Goal: Find specific page/section: Find specific page/section

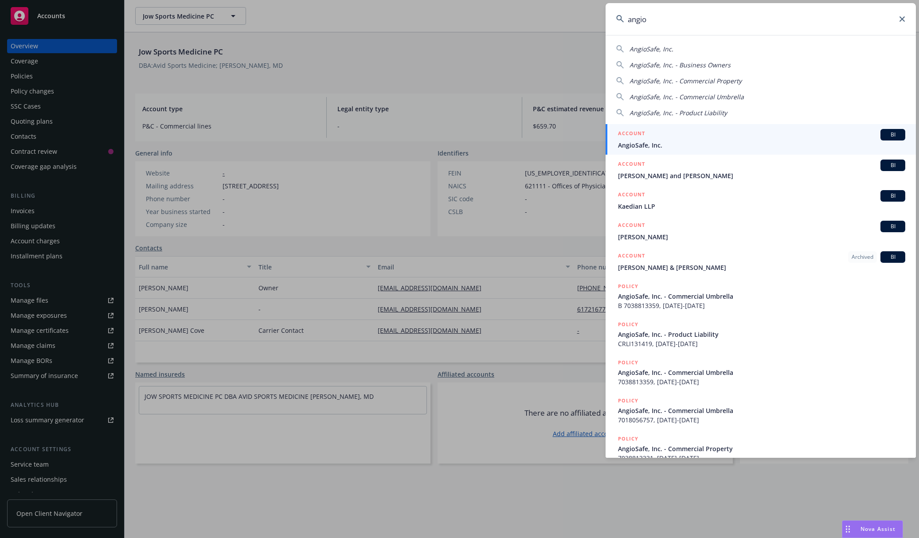
click at [648, 26] on input "angio" at bounding box center [761, 19] width 310 height 32
type input "simbe"
drag, startPoint x: 667, startPoint y: 135, endPoint x: 645, endPoint y: 134, distance: 21.3
click at [667, 135] on div "ACCOUNT BI" at bounding box center [761, 135] width 287 height 12
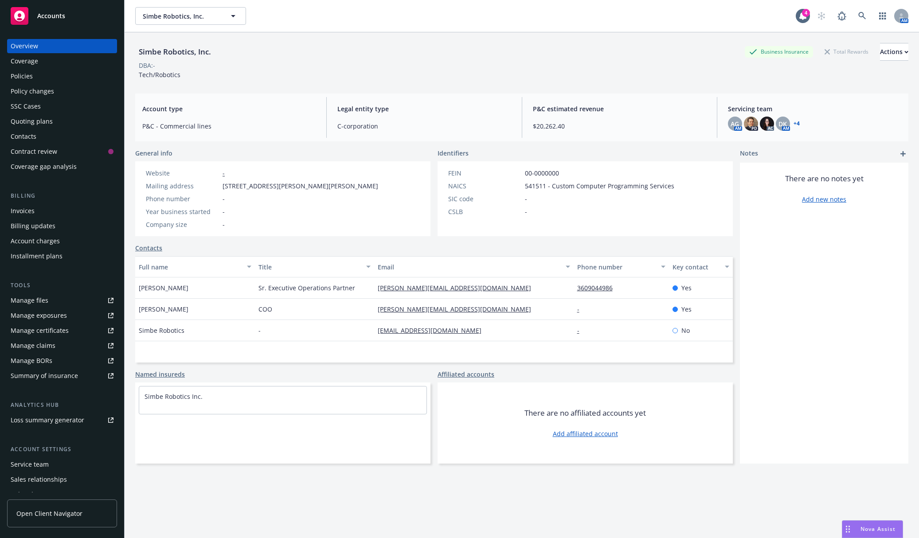
drag, startPoint x: 364, startPoint y: 187, endPoint x: 222, endPoint y: 189, distance: 142.3
click at [222, 189] on div "Website - Mailing address [STREET_ADDRESS][PERSON_NAME][PERSON_NAME][PHONE_NUMB…" at bounding box center [262, 198] width 254 height 75
copy span "[STREET_ADDRESS][PERSON_NAME][PERSON_NAME]"
click at [862, 16] on link at bounding box center [862, 16] width 18 height 18
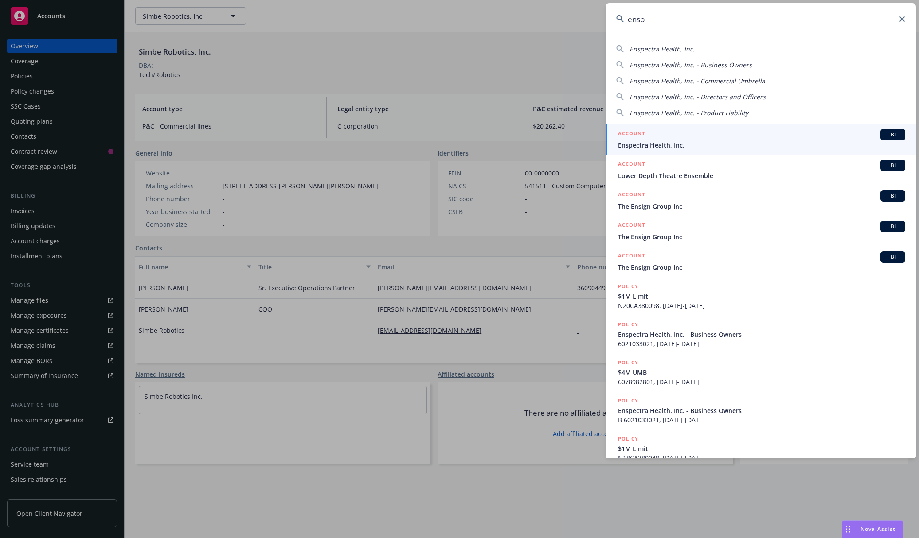
type input "ensp"
click at [725, 133] on div "ACCOUNT BI" at bounding box center [761, 135] width 287 height 12
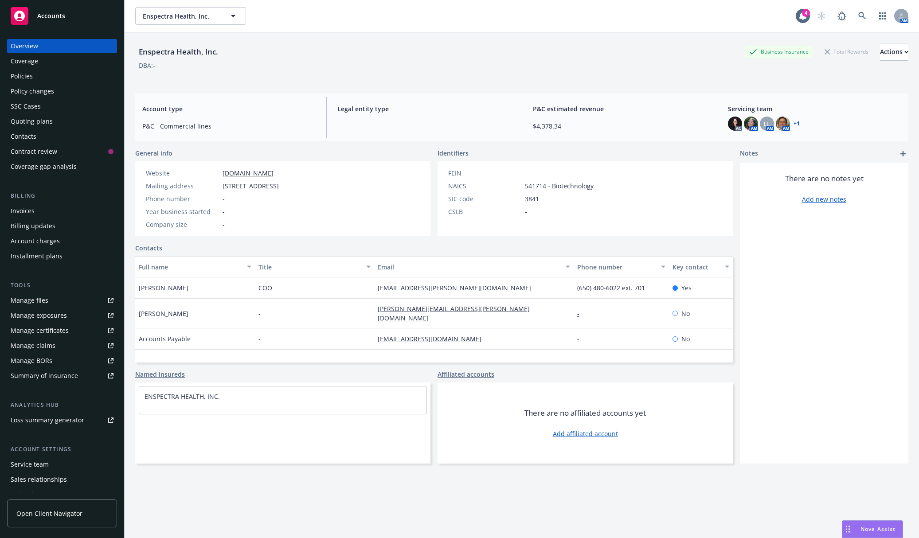
click at [61, 211] on div "Invoices" at bounding box center [62, 211] width 103 height 14
